Goal: Information Seeking & Learning: Learn about a topic

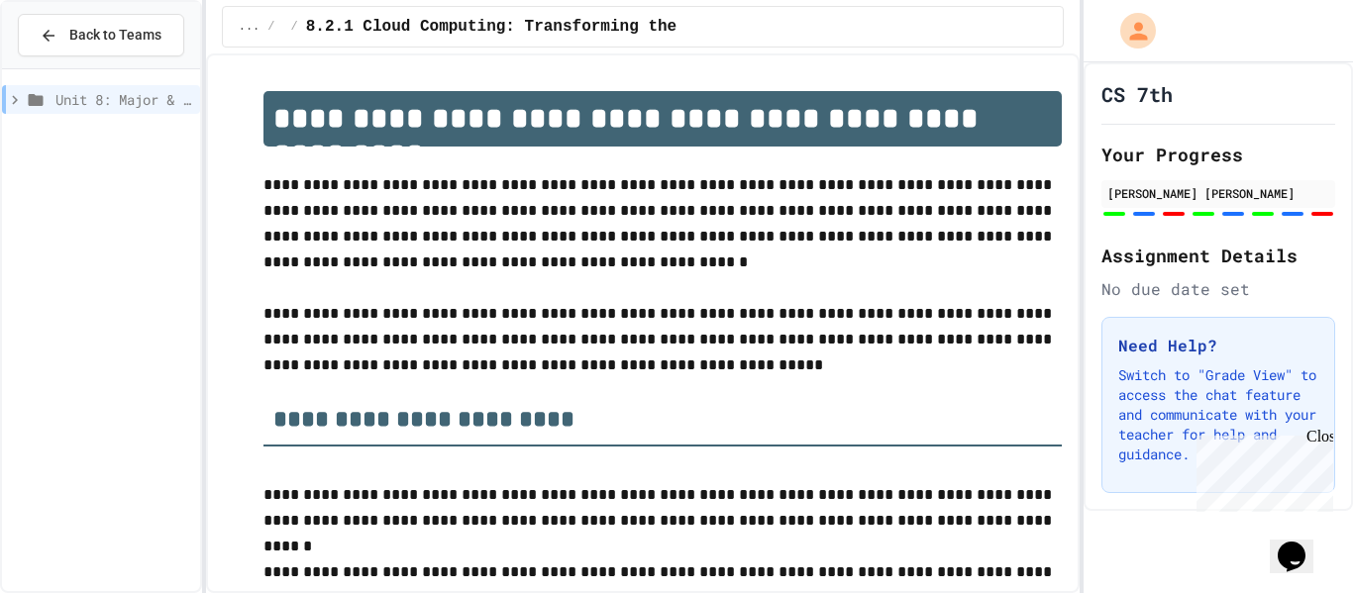
click at [121, 99] on span "Unit 8: Major & Emerging Technologies" at bounding box center [123, 99] width 137 height 21
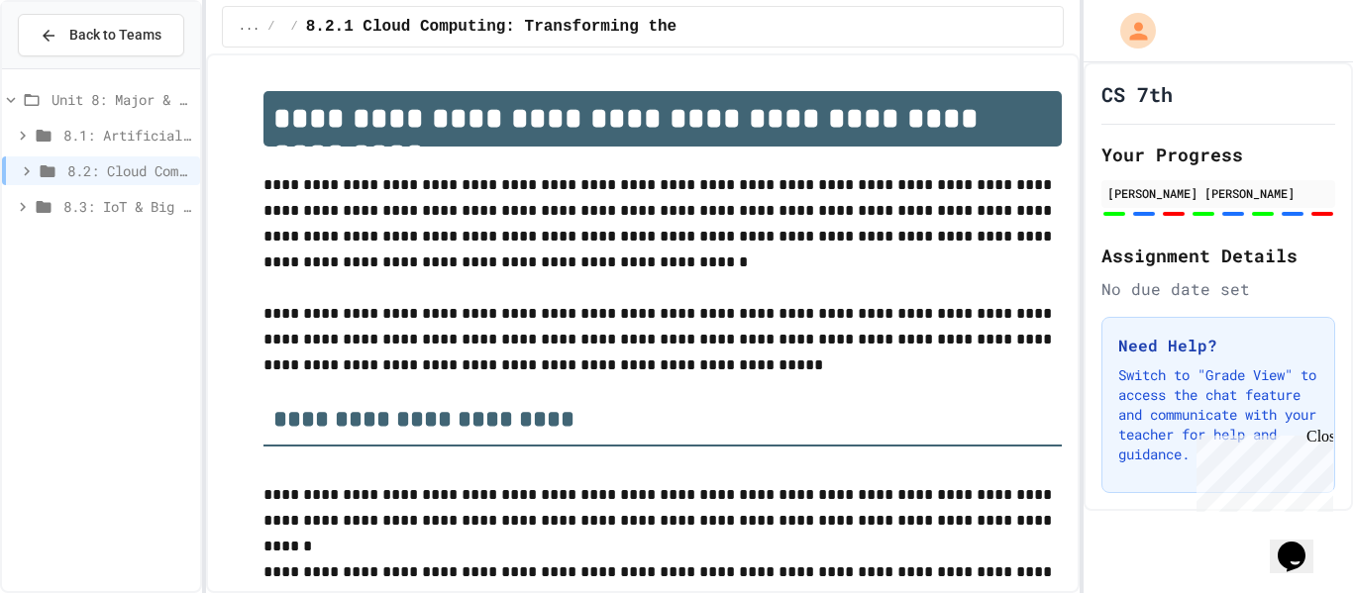
click at [120, 212] on span "8.3: IoT & Big Data" at bounding box center [127, 206] width 129 height 21
click at [133, 244] on span "8.3.1 The Internet of Things and Big Data: Our Connected Digital World" at bounding box center [132, 242] width 119 height 21
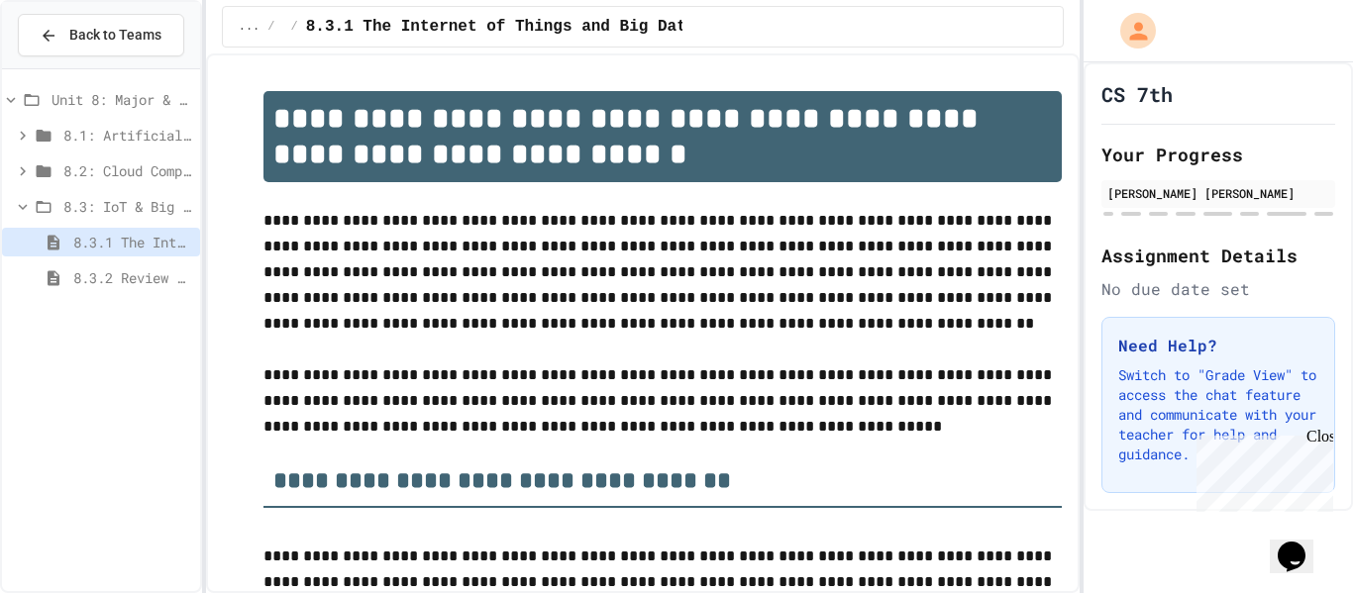
click at [133, 272] on span "8.3.2 Review - The Internet of Things and Big Data" at bounding box center [132, 277] width 119 height 21
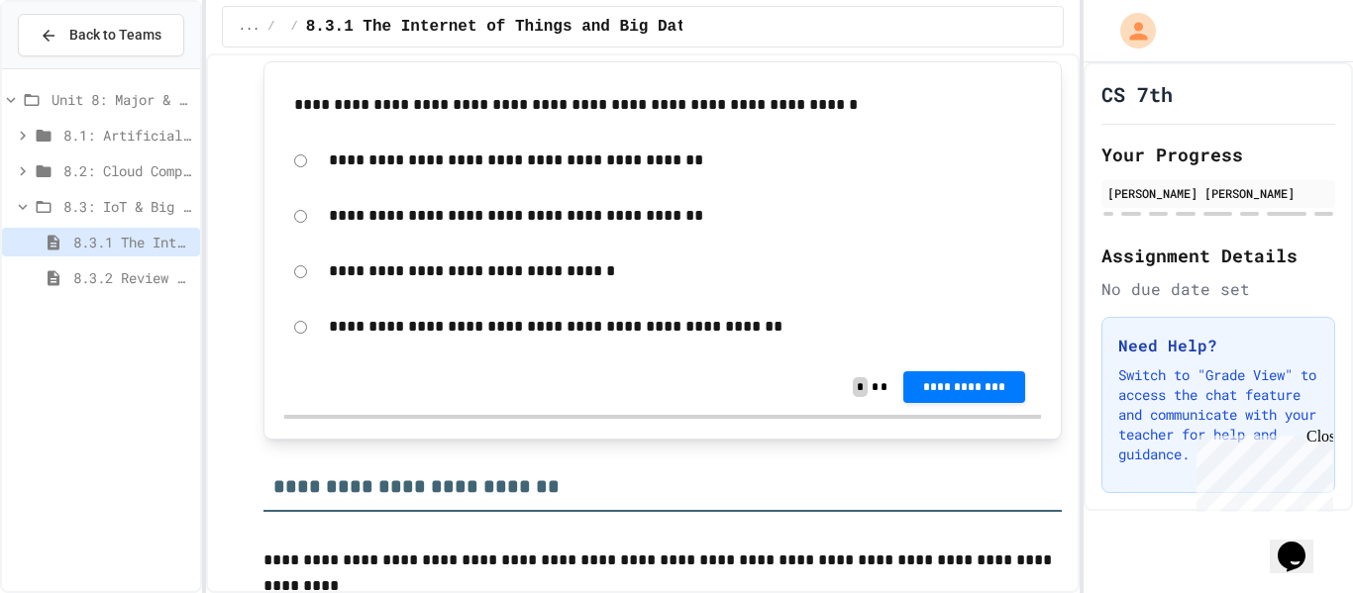
scroll to position [700, 0]
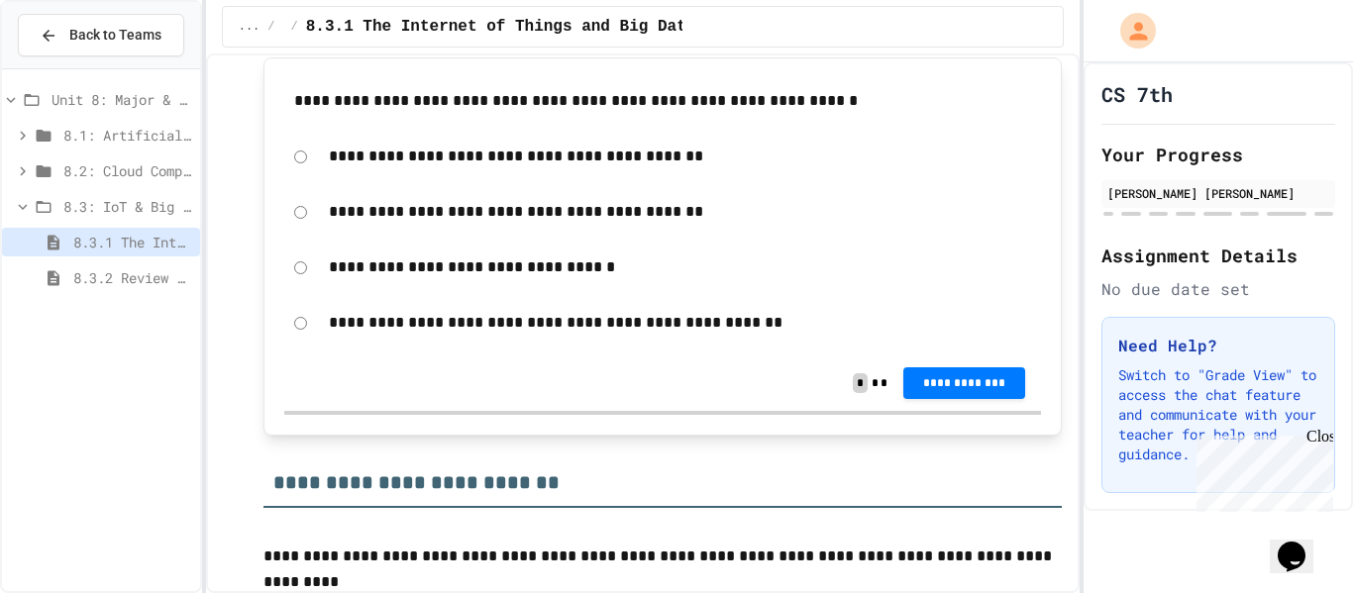
click at [155, 268] on span "8.3.2 Review - The Internet of Things and Big Data" at bounding box center [132, 277] width 119 height 21
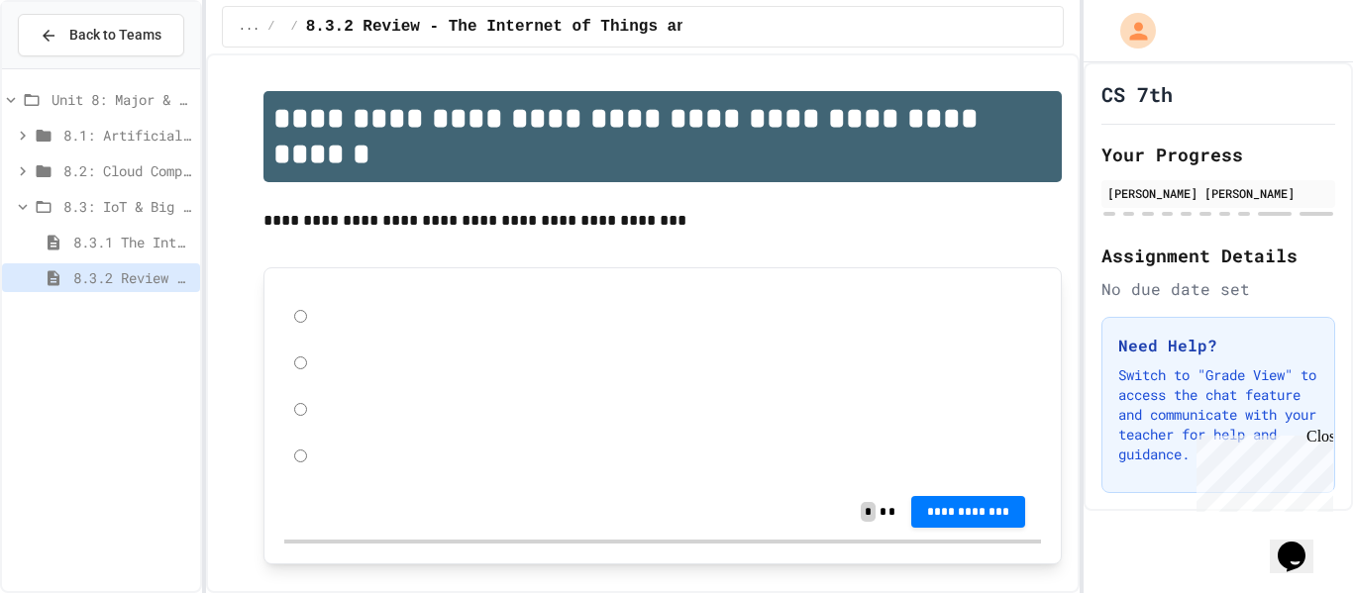
click at [151, 242] on span "8.3.1 The Internet of Things and Big Data: Our Connected Digital World" at bounding box center [132, 242] width 119 height 21
